Goal: Task Accomplishment & Management: Use online tool/utility

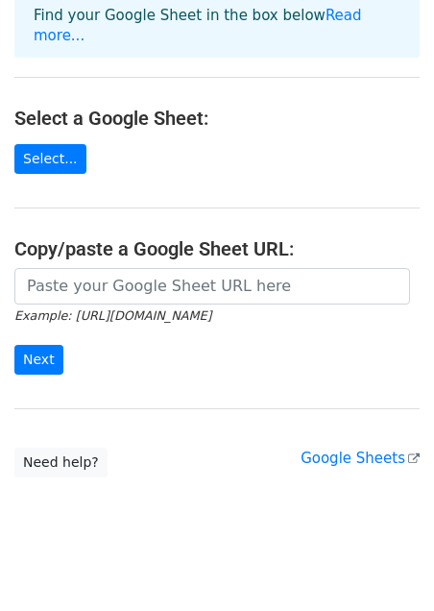
scroll to position [157, 0]
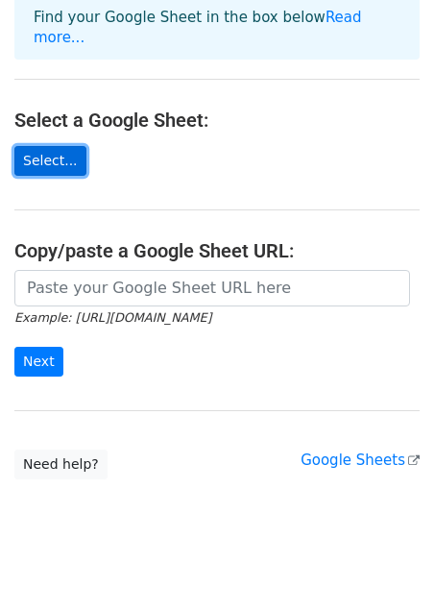
click at [49, 147] on link "Select..." at bounding box center [50, 161] width 72 height 30
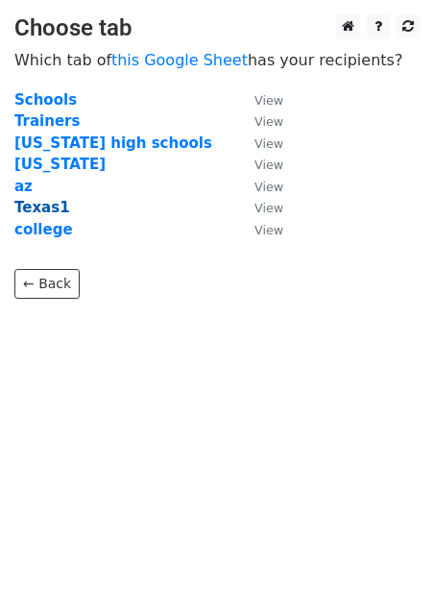
click at [36, 212] on strong "Texas1" at bounding box center [42, 207] width 56 height 17
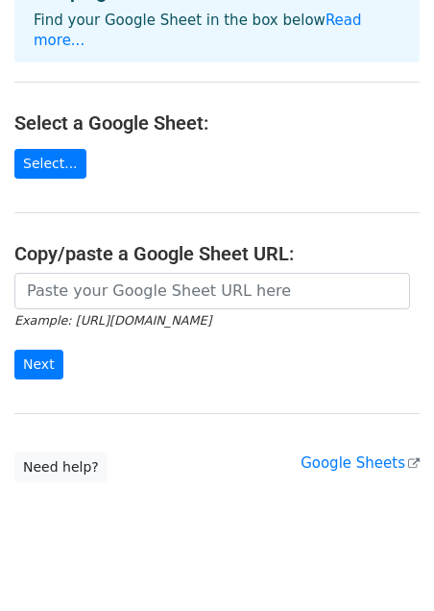
scroll to position [159, 0]
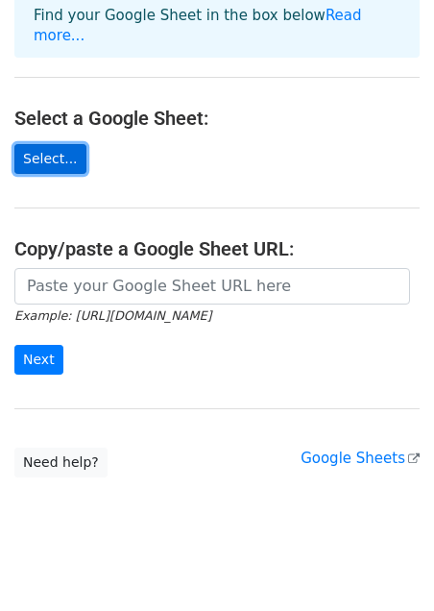
click at [44, 144] on link "Select..." at bounding box center [50, 159] width 72 height 30
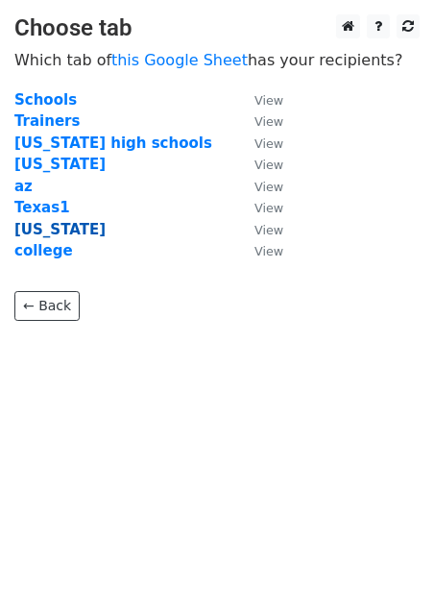
click at [37, 235] on strong "Texas" at bounding box center [59, 229] width 91 height 17
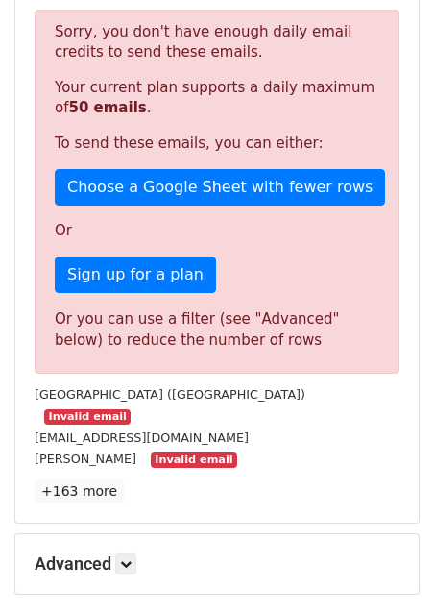
scroll to position [587, 0]
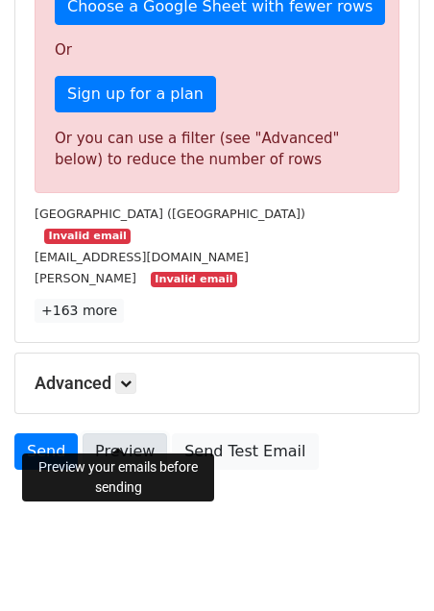
click at [119, 433] on link "Preview" at bounding box center [125, 451] width 85 height 37
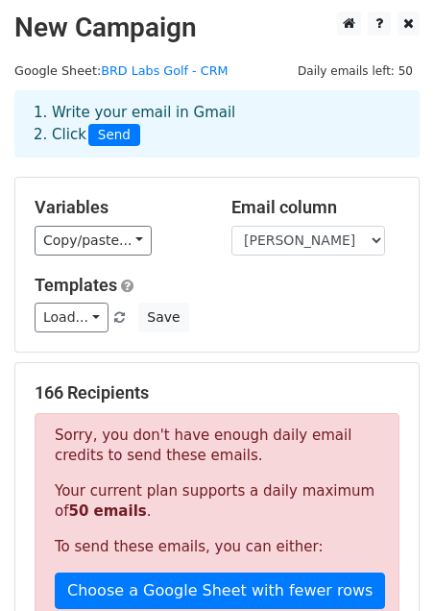
scroll to position [0, 0]
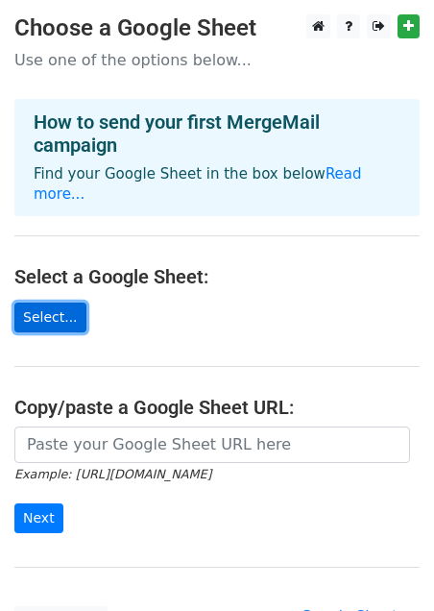
click at [62, 303] on link "Select..." at bounding box center [50, 318] width 72 height 30
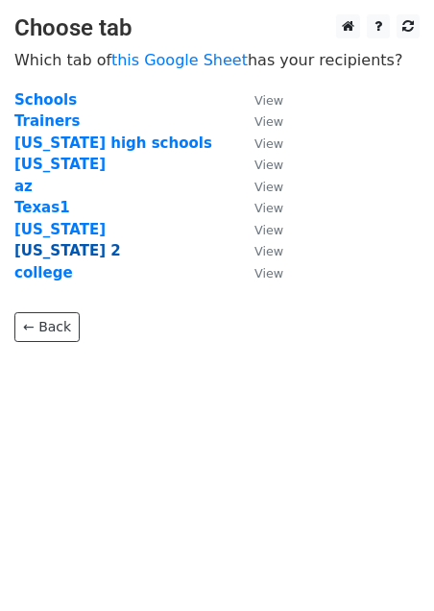
click at [53, 257] on strong "[US_STATE] 2" at bounding box center [67, 250] width 107 height 17
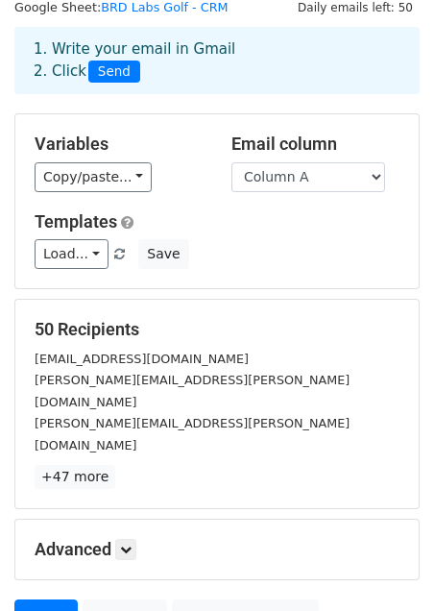
scroll to position [61, 0]
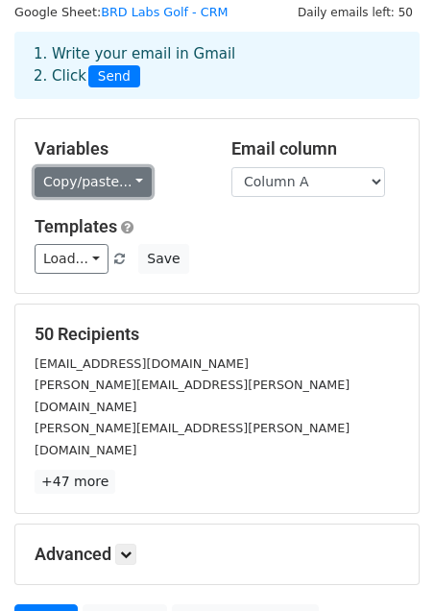
click at [115, 190] on link "Copy/paste..." at bounding box center [93, 182] width 117 height 30
click at [123, 182] on link "Copy/paste..." at bounding box center [93, 182] width 117 height 30
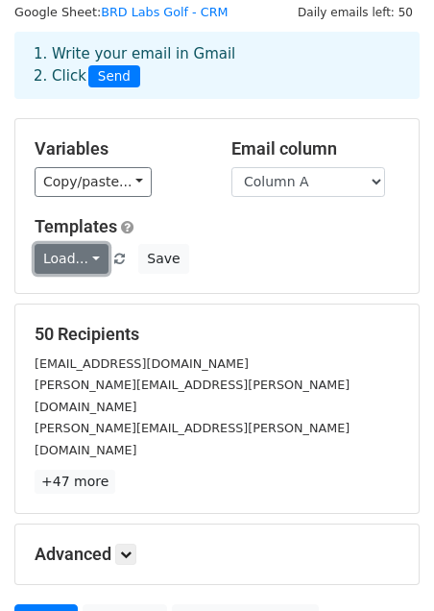
click at [90, 262] on link "Load..." at bounding box center [72, 259] width 74 height 30
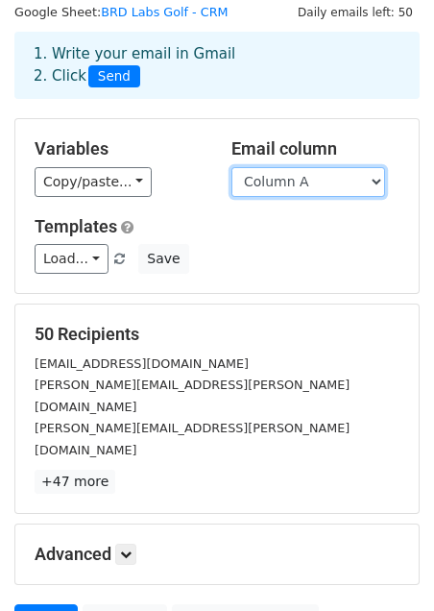
click at [335, 180] on select "Column A" at bounding box center [309, 182] width 154 height 30
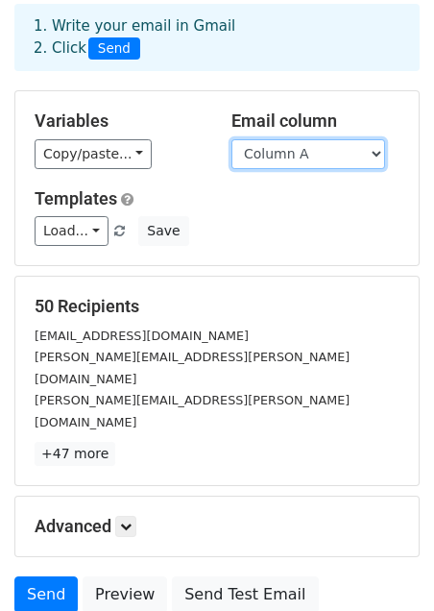
scroll to position [92, 0]
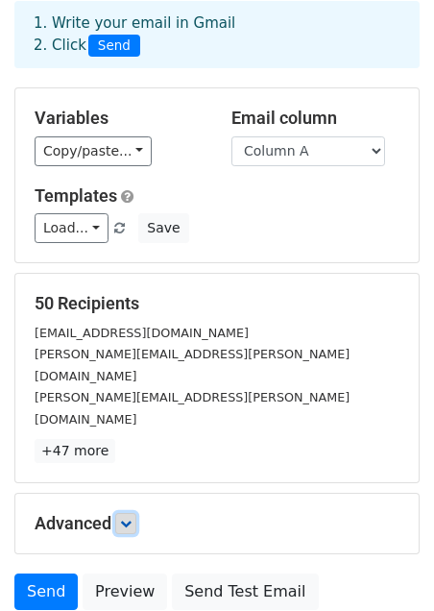
click at [136, 513] on link at bounding box center [125, 523] width 21 height 21
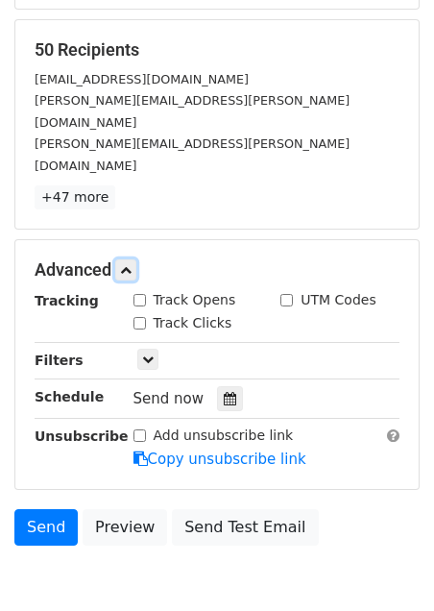
scroll to position [349, 0]
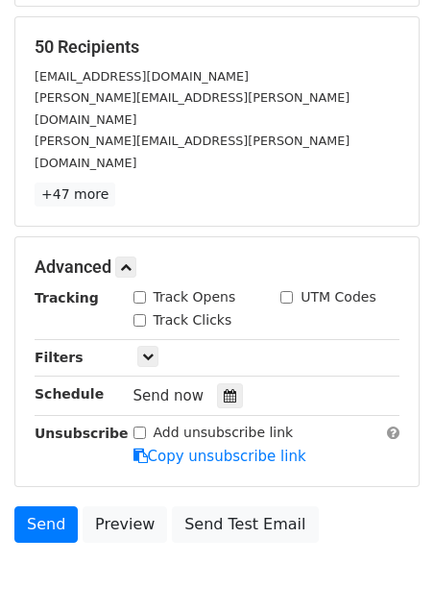
click at [142, 291] on input "Track Opens" at bounding box center [140, 297] width 12 height 12
checkbox input "true"
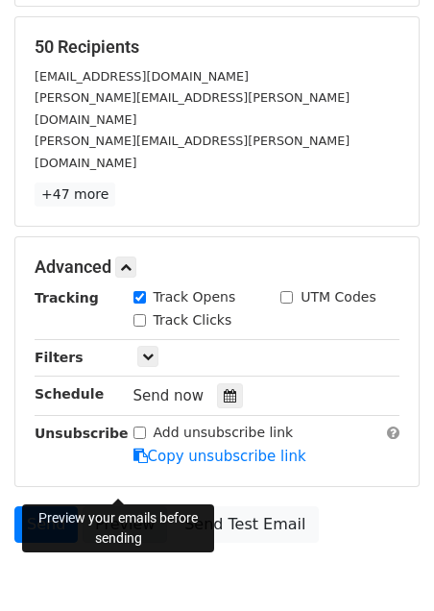
click at [109, 506] on link "Preview" at bounding box center [125, 524] width 85 height 37
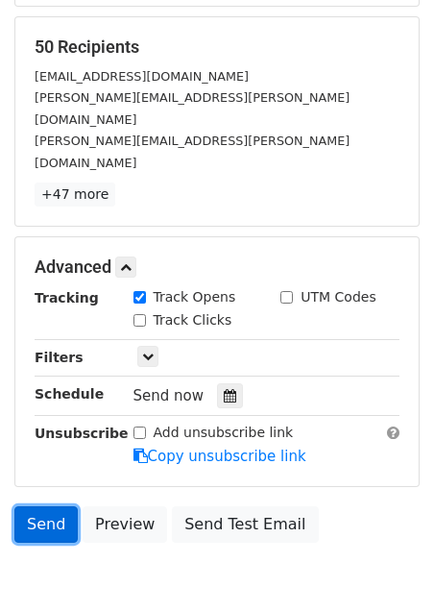
click at [49, 506] on link "Send" at bounding box center [45, 524] width 63 height 37
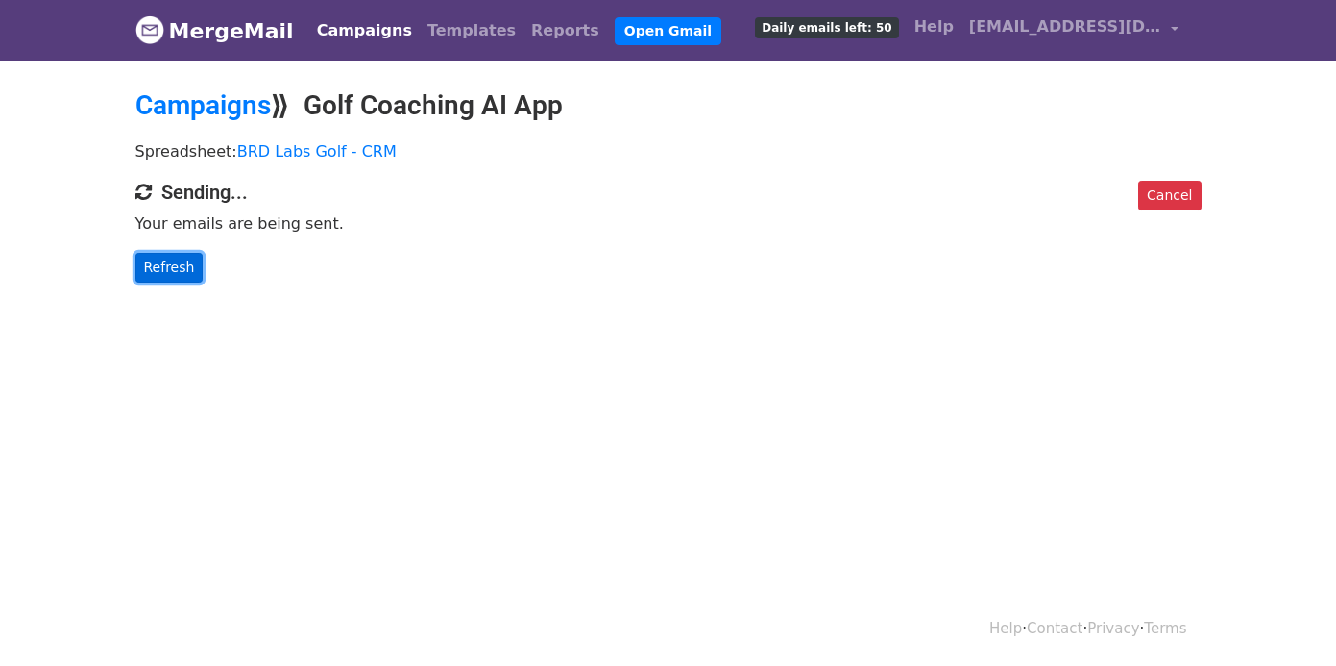
click at [176, 263] on link "Refresh" at bounding box center [169, 268] width 68 height 30
